Goal: Task Accomplishment & Management: Use online tool/utility

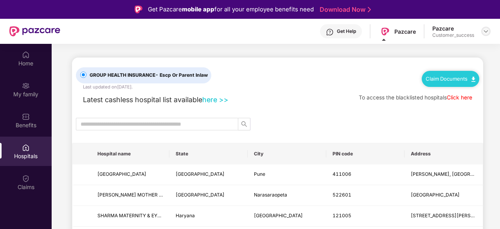
click at [489, 32] on img at bounding box center [486, 31] width 6 height 6
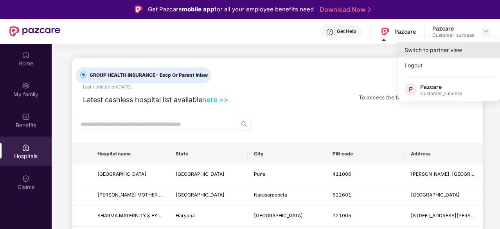
click at [454, 56] on div "Switch to partner view" at bounding box center [450, 49] width 102 height 15
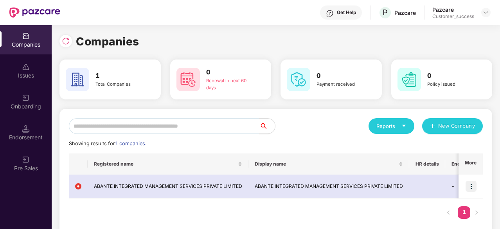
click at [36, 39] on div "Companies" at bounding box center [26, 39] width 52 height 29
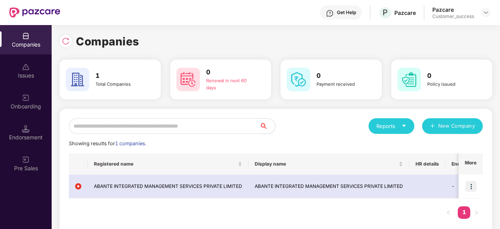
click at [36, 39] on div "Companies" at bounding box center [26, 39] width 52 height 29
click at [67, 40] on img at bounding box center [66, 41] width 8 height 8
click at [31, 100] on div "Onboarding" at bounding box center [26, 101] width 52 height 29
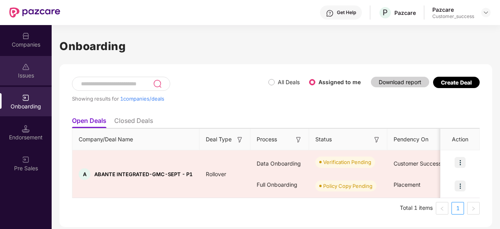
click at [27, 68] on img at bounding box center [26, 67] width 8 height 8
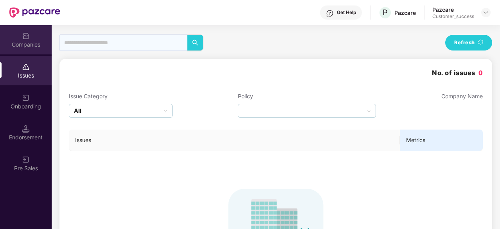
click at [22, 30] on div "Companies" at bounding box center [26, 39] width 52 height 29
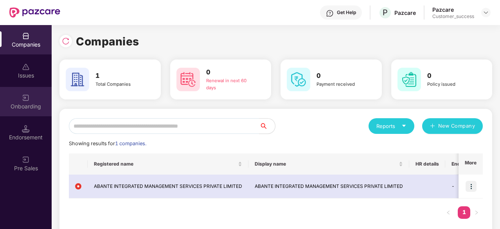
click at [28, 105] on div "Onboarding" at bounding box center [26, 107] width 52 height 8
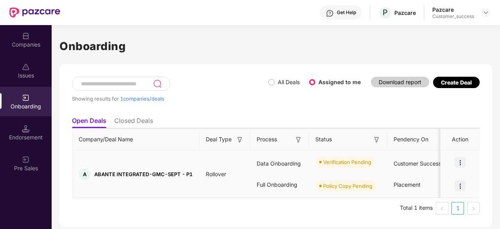
click at [463, 163] on img at bounding box center [460, 162] width 11 height 11
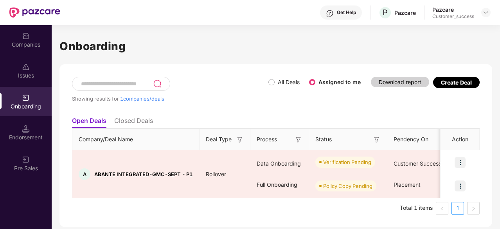
click at [236, 101] on div "Showing results for 1 companies/deals" at bounding box center [170, 99] width 197 height 6
click at [499, 97] on div "Onboarding Showing results for 1 companies/deals All Deals Assigned to me Downl…" at bounding box center [276, 127] width 449 height 204
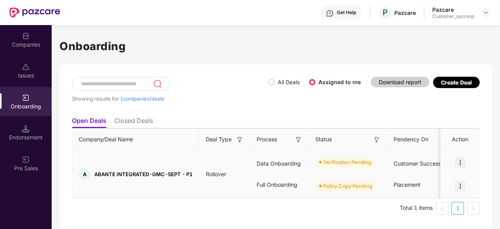
click at [463, 165] on img at bounding box center [460, 162] width 11 height 11
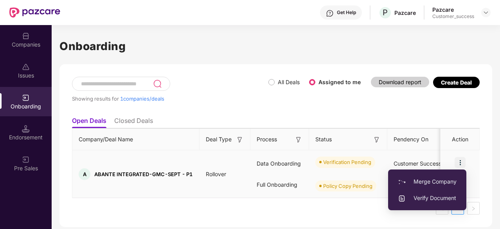
click at [431, 201] on span "Verify Document" at bounding box center [427, 198] width 59 height 9
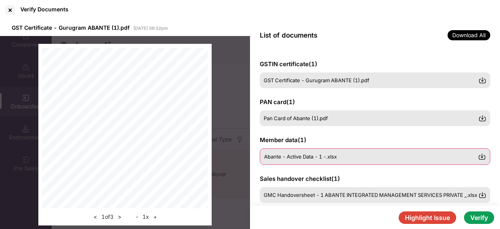
click at [482, 158] on img at bounding box center [482, 157] width 8 height 8
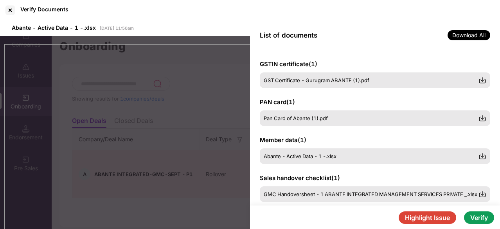
click at [495, 131] on div "GSTIN certificate ( 1 ) GST Certificate - Gurugram ABANTE (1).pdf PAN card ( 1 …" at bounding box center [375, 127] width 250 height 155
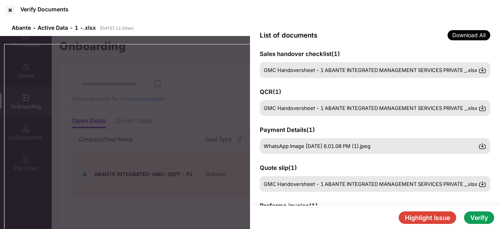
scroll to position [125, 0]
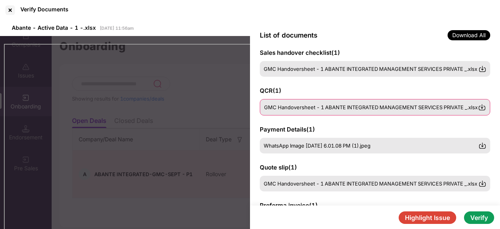
click at [483, 109] on img at bounding box center [482, 107] width 8 height 8
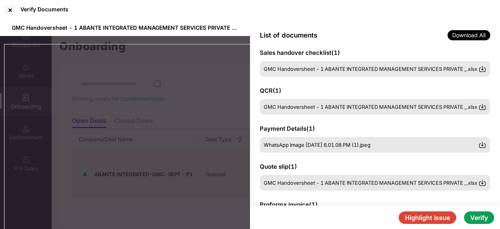
click at [494, 90] on div "GSTIN certificate ( 1 ) GST Certificate - Gurugram ABANTE (1).pdf PAN card ( 1 …" at bounding box center [375, 127] width 250 height 155
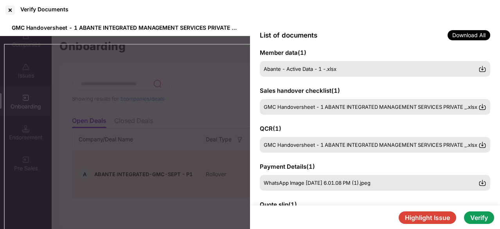
scroll to position [94, 0]
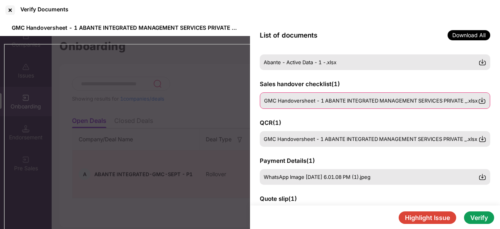
click at [482, 100] on img at bounding box center [482, 101] width 8 height 8
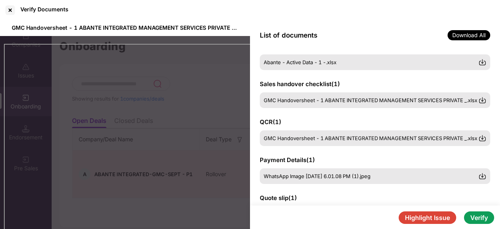
click at [434, 119] on div "QCR ( 1 ) GMC Handoversheet - 1 ABANTE INTEGRATED MANAGEMENT SERVICES PRIVATE _…" at bounding box center [375, 132] width 231 height 28
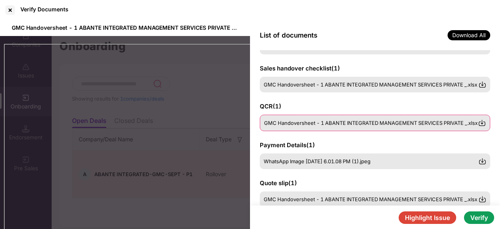
click at [484, 122] on img at bounding box center [482, 123] width 8 height 8
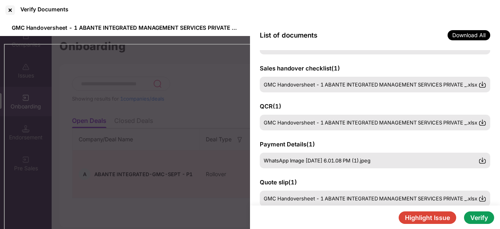
click at [493, 141] on div "GSTIN certificate ( 1 ) GST Certificate - Gurugram ABANTE (1).pdf PAN card ( 1 …" at bounding box center [375, 127] width 250 height 155
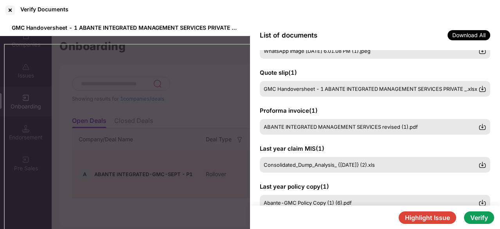
scroll to position [235, 0]
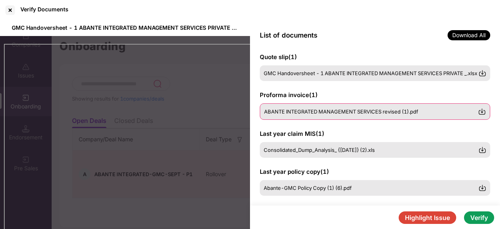
click at [480, 112] on img at bounding box center [482, 112] width 8 height 8
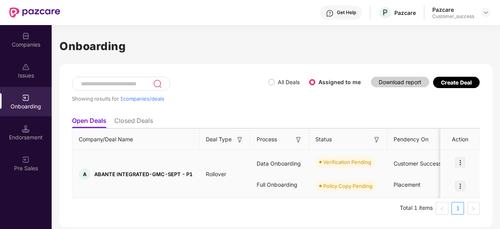
click at [460, 163] on img at bounding box center [460, 162] width 11 height 11
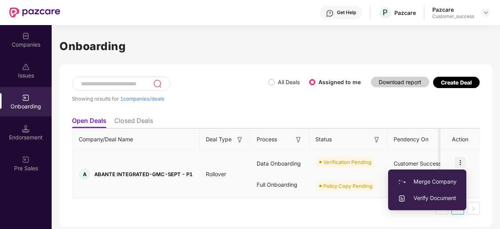
click at [431, 197] on span "Verify Document" at bounding box center [427, 198] width 59 height 9
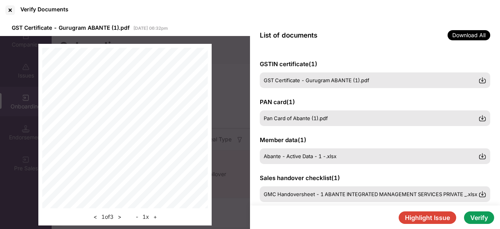
click at [434, 57] on div "GSTIN certificate ( 1 ) GST Certificate - Gurugram ABANTE (1).pdf PAN card ( 1 …" at bounding box center [375, 127] width 250 height 155
click at [417, 220] on button "Highlight Issue" at bounding box center [428, 217] width 58 height 13
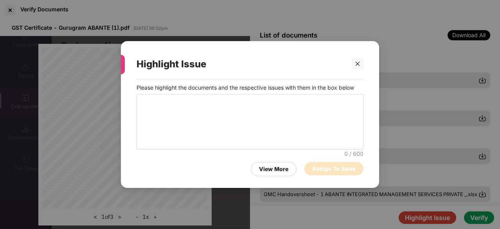
click at [356, 70] on div "Highlight Issue" at bounding box center [250, 64] width 227 height 31
click at [355, 63] on icon "close" at bounding box center [357, 63] width 5 height 5
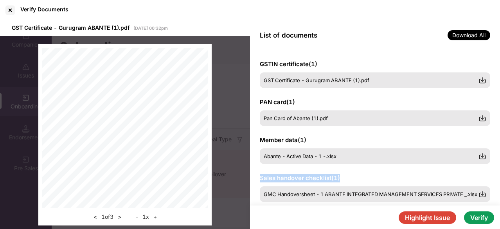
copy span "Sales handover checklist ( 1 )"
drag, startPoint x: 260, startPoint y: 177, endPoint x: 346, endPoint y: 179, distance: 86.9
click at [346, 179] on div "GSTIN certificate ( 1 ) GST Certificate - Gurugram ABANTE (1).pdf PAN card ( 1 …" at bounding box center [375, 127] width 250 height 155
click at [435, 218] on button "Highlight Issue" at bounding box center [428, 217] width 58 height 13
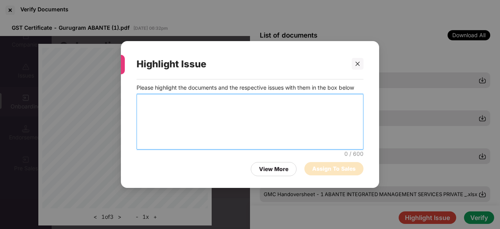
click at [191, 105] on textarea at bounding box center [250, 122] width 227 height 56
type textarea "*"
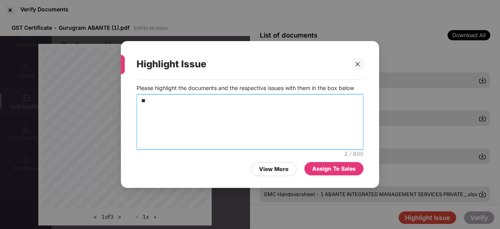
type textarea "*"
paste textarea "**********"
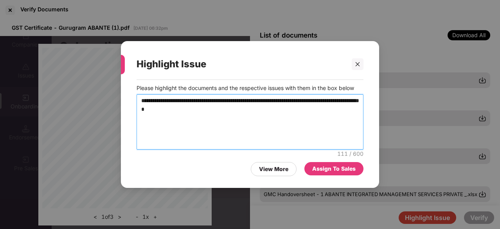
type textarea "**********"
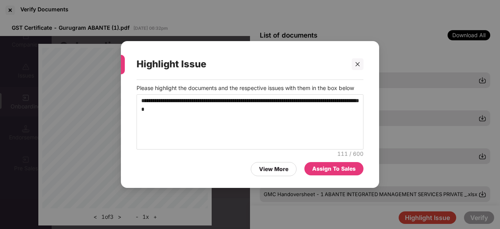
click at [347, 170] on div "Assign To Sales" at bounding box center [333, 168] width 43 height 9
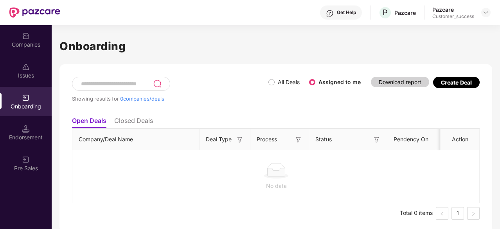
click at [131, 123] on li "Closed Deals" at bounding box center [133, 122] width 39 height 11
click at [80, 121] on li "Open Deals" at bounding box center [89, 122] width 34 height 11
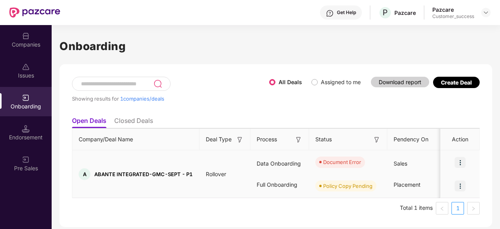
click at [464, 186] on img at bounding box center [460, 185] width 11 height 11
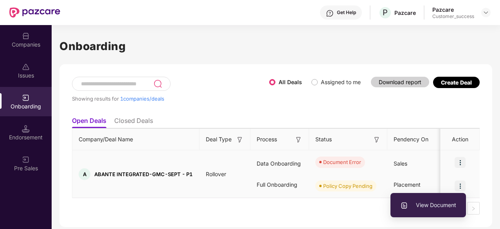
click at [464, 186] on img at bounding box center [460, 185] width 11 height 11
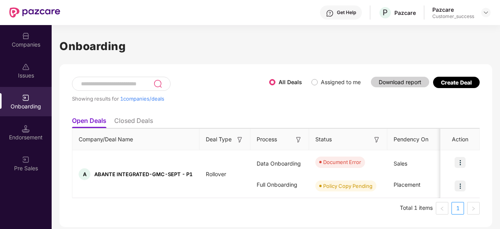
click at [335, 83] on label "Assigned to me" at bounding box center [341, 82] width 40 height 7
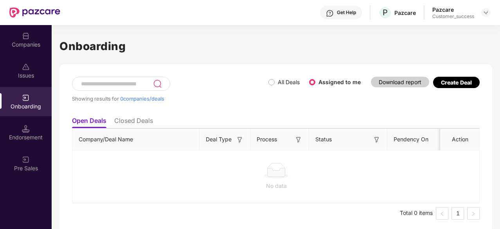
click at [277, 84] on span "All Deals" at bounding box center [289, 82] width 28 height 9
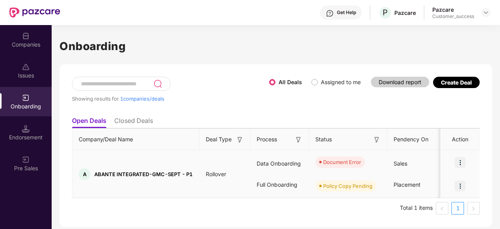
click at [462, 186] on img at bounding box center [460, 185] width 11 height 11
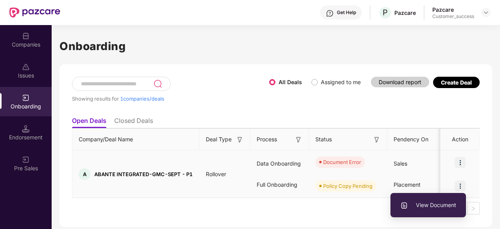
click at [462, 186] on img at bounding box center [460, 185] width 11 height 11
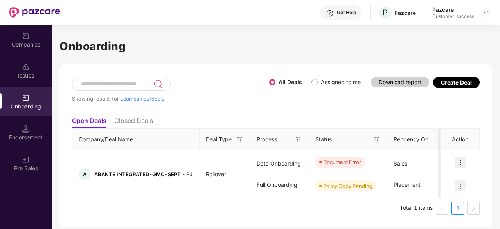
click at [337, 83] on label "Assigned to me" at bounding box center [341, 82] width 40 height 7
click at [318, 83] on span "Assigned to me" at bounding box center [341, 82] width 46 height 9
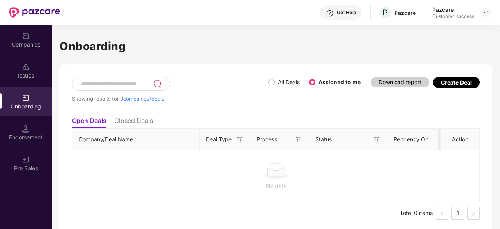
click at [27, 123] on div "Endorsement" at bounding box center [26, 132] width 52 height 29
